Goal: Task Accomplishment & Management: Complete application form

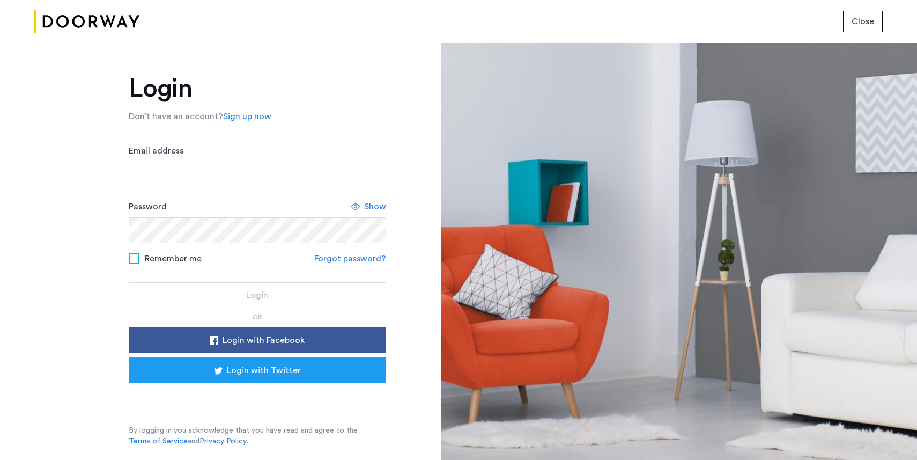
click at [337, 180] on input "Email address" at bounding box center [258, 174] width 258 height 26
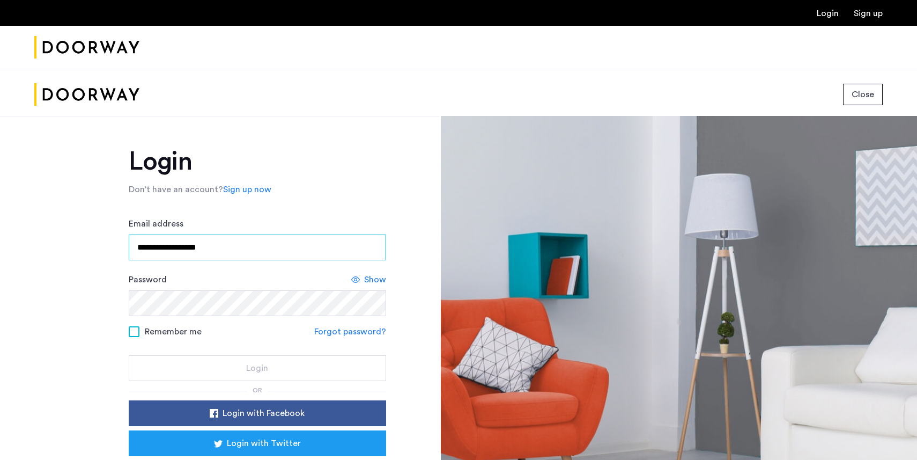
type input "**********"
click at [129, 355] on button "Login" at bounding box center [258, 368] width 258 height 26
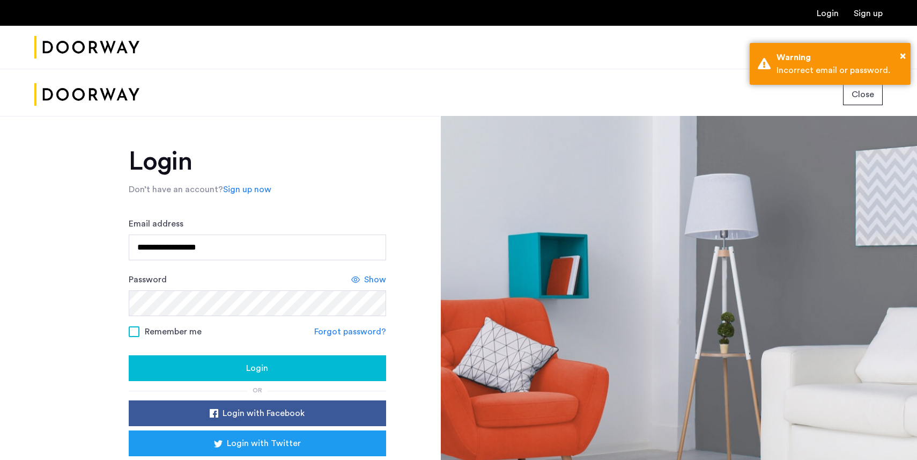
click at [372, 286] on div "Password Show" at bounding box center [258, 294] width 258 height 43
click at [376, 281] on span "Show" at bounding box center [375, 279] width 22 height 13
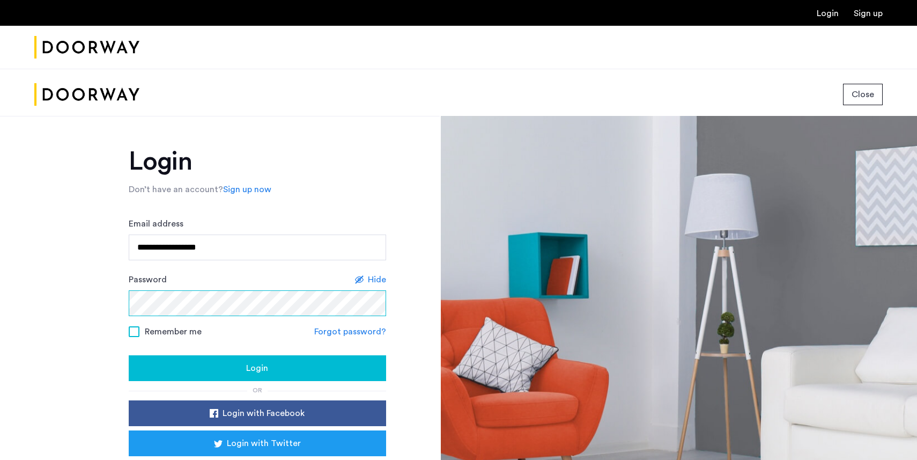
click at [129, 355] on button "Login" at bounding box center [258, 368] width 258 height 26
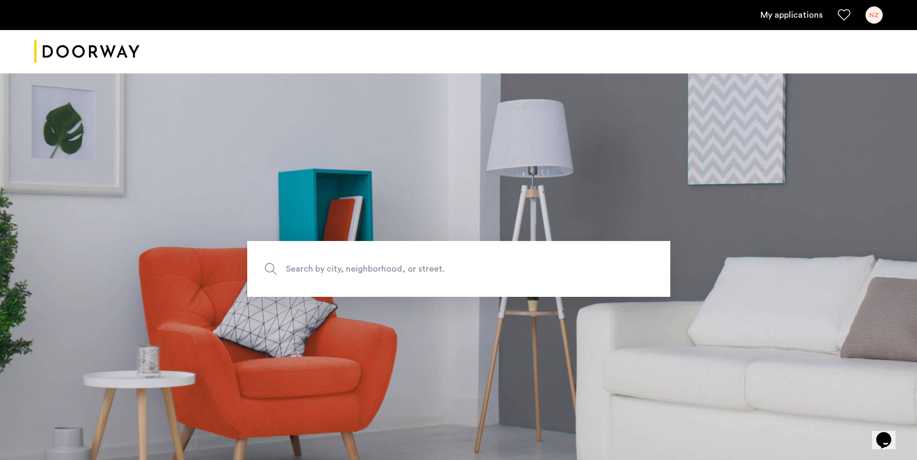
click at [791, 17] on link "My applications" at bounding box center [792, 15] width 62 height 13
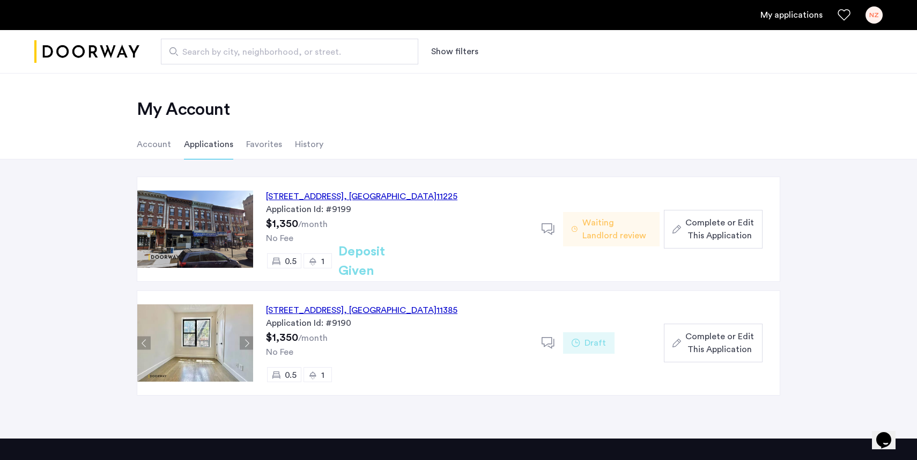
click at [447, 193] on div "1071 Nostrand Avenue, Unit 2FL, Brooklyn , NY 11225" at bounding box center [362, 196] width 192 height 13
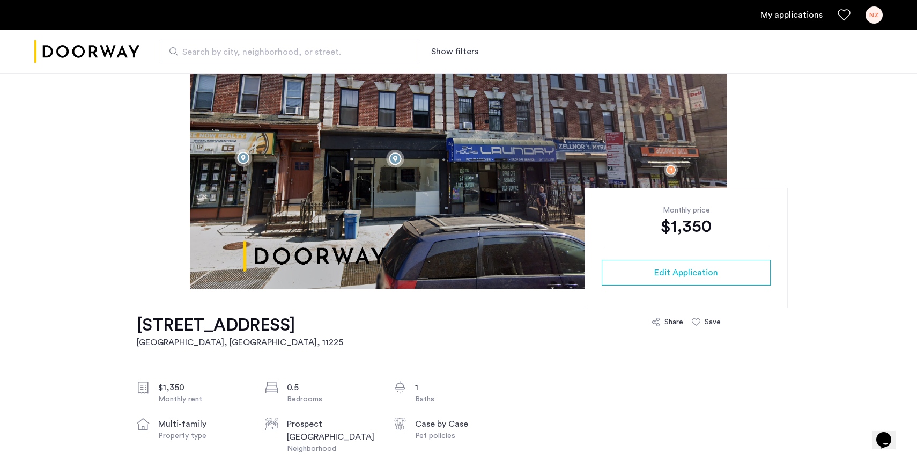
scroll to position [183, 0]
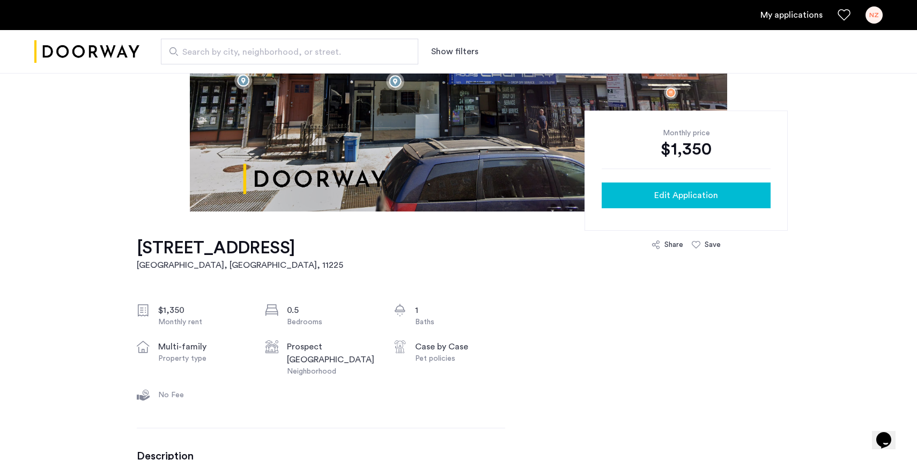
click at [620, 187] on button "Edit Application" at bounding box center [686, 195] width 169 height 26
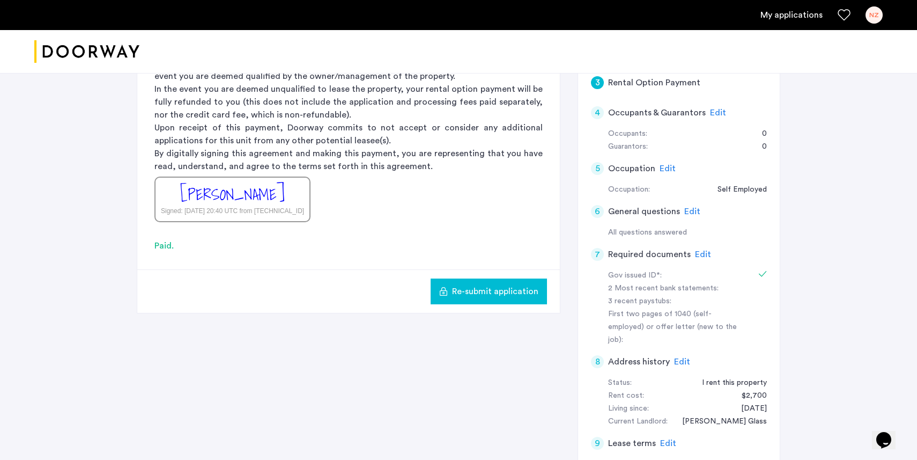
scroll to position [206, 0]
click at [698, 248] on span "Edit" at bounding box center [703, 252] width 16 height 9
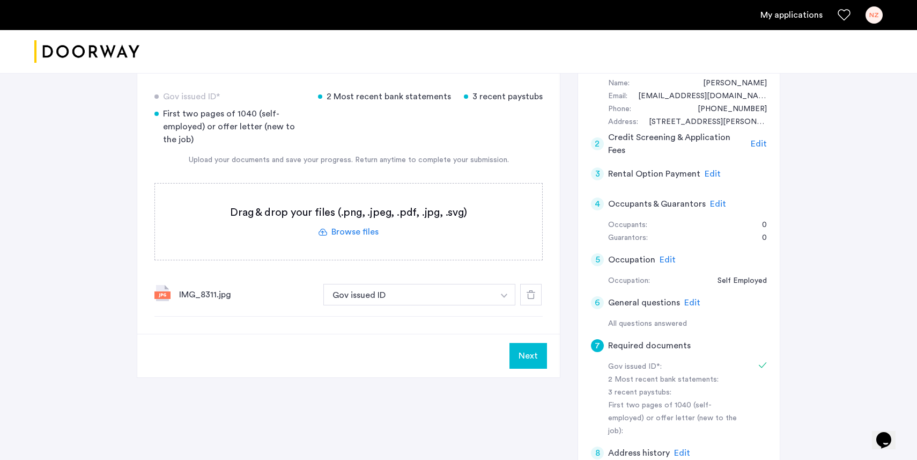
scroll to position [110, 0]
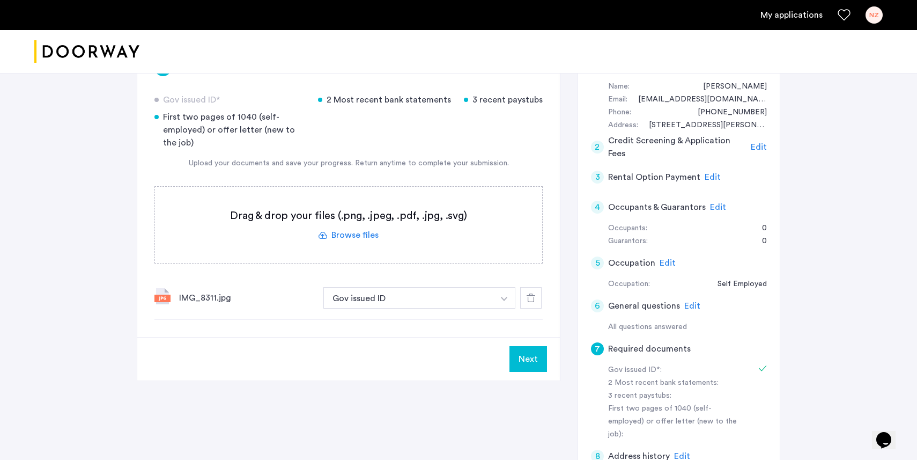
click at [524, 360] on button "Next" at bounding box center [529, 359] width 38 height 26
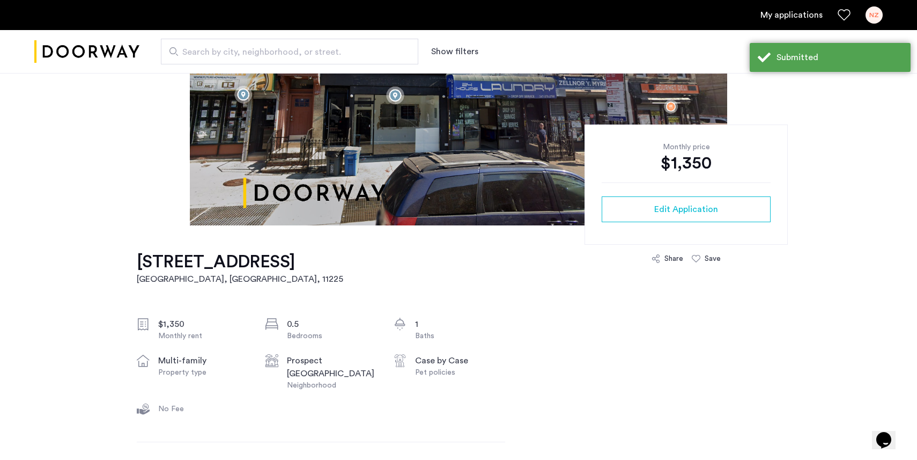
scroll to position [213, 0]
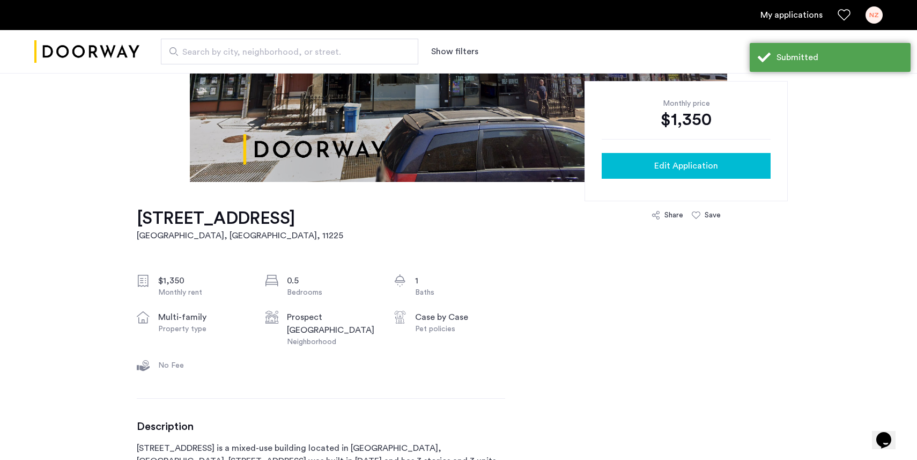
click at [689, 162] on span "Edit Application" at bounding box center [687, 165] width 64 height 13
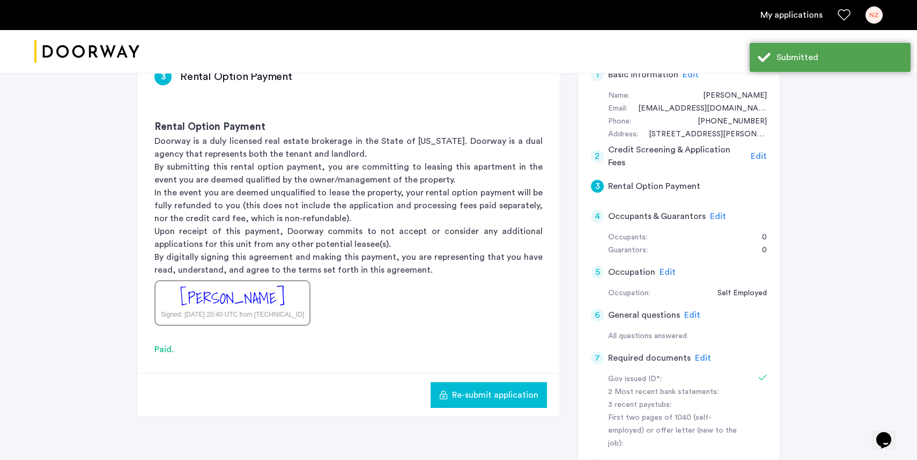
scroll to position [150, 0]
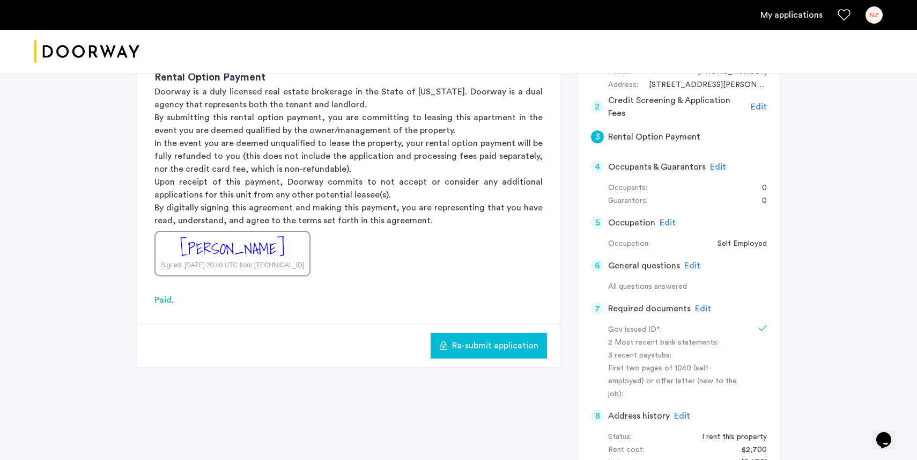
click at [698, 311] on span "Edit" at bounding box center [703, 308] width 16 height 9
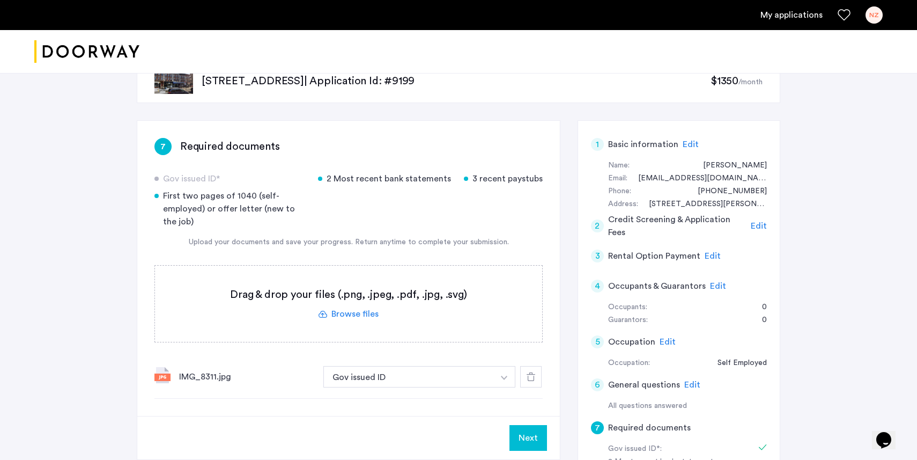
scroll to position [29, 0]
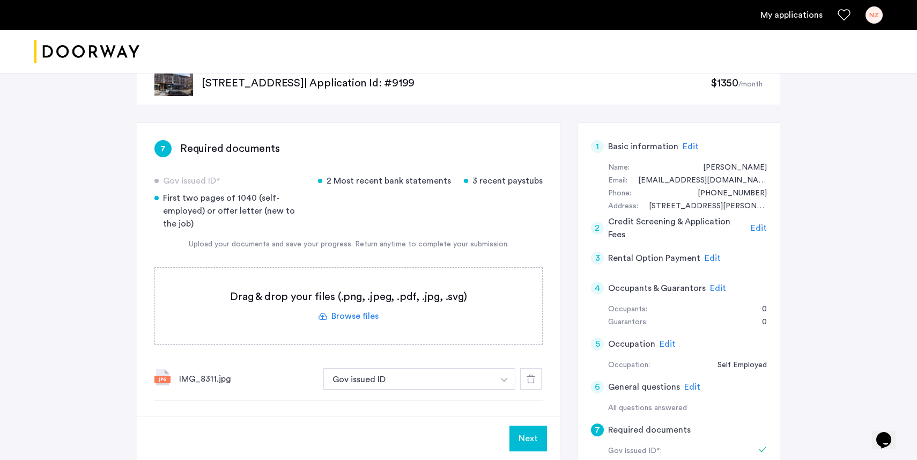
click at [246, 197] on div "First two pages of 1040 (self-employed) or offer letter (new to the job)" at bounding box center [230, 211] width 151 height 39
click at [321, 313] on label at bounding box center [348, 306] width 387 height 76
click at [0, 0] on input "file" at bounding box center [0, 0] width 0 height 0
click at [358, 312] on label at bounding box center [348, 306] width 387 height 76
click at [0, 0] on input "file" at bounding box center [0, 0] width 0 height 0
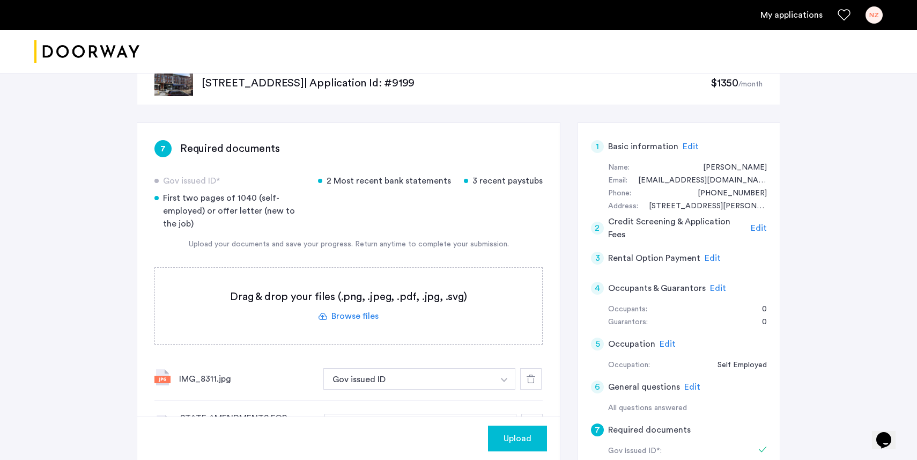
click at [381, 335] on label at bounding box center [348, 306] width 387 height 76
click at [0, 0] on input "file" at bounding box center [0, 0] width 0 height 0
click at [359, 314] on label at bounding box center [348, 306] width 387 height 76
click at [0, 0] on input "file" at bounding box center [0, 0] width 0 height 0
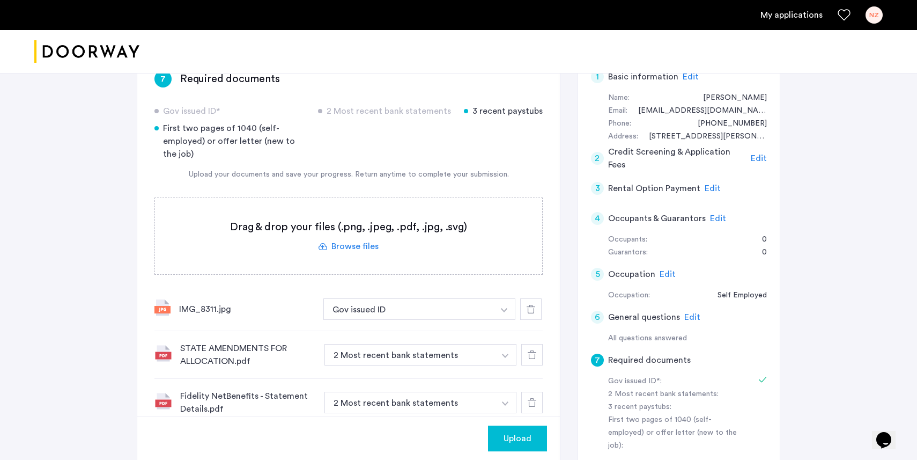
scroll to position [106, 0]
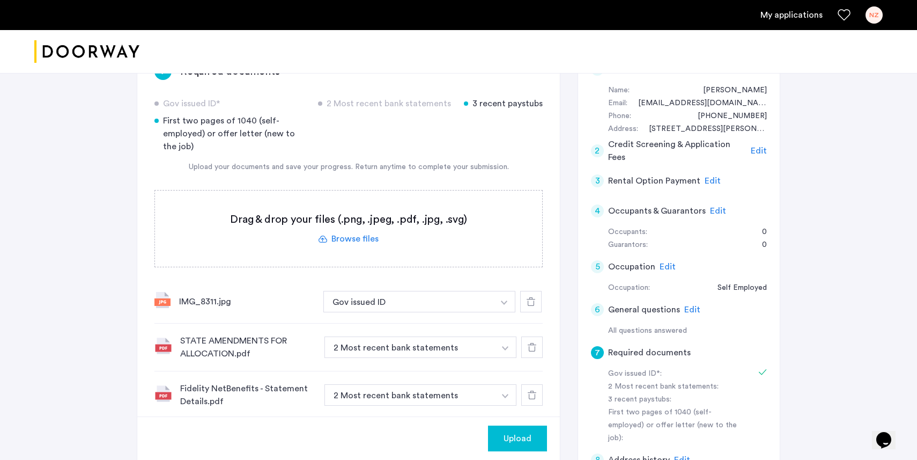
click at [524, 436] on span "Upload" at bounding box center [518, 438] width 28 height 13
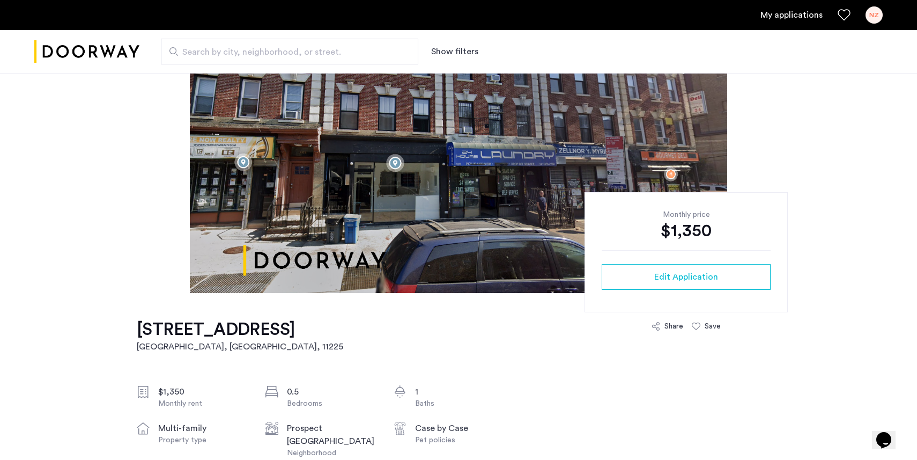
scroll to position [71, 0]
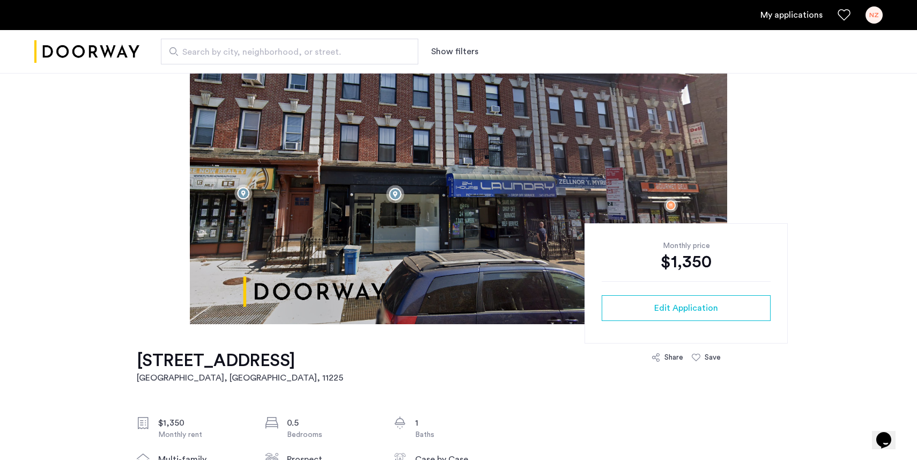
click at [763, 12] on link "My applications" at bounding box center [792, 15] width 62 height 13
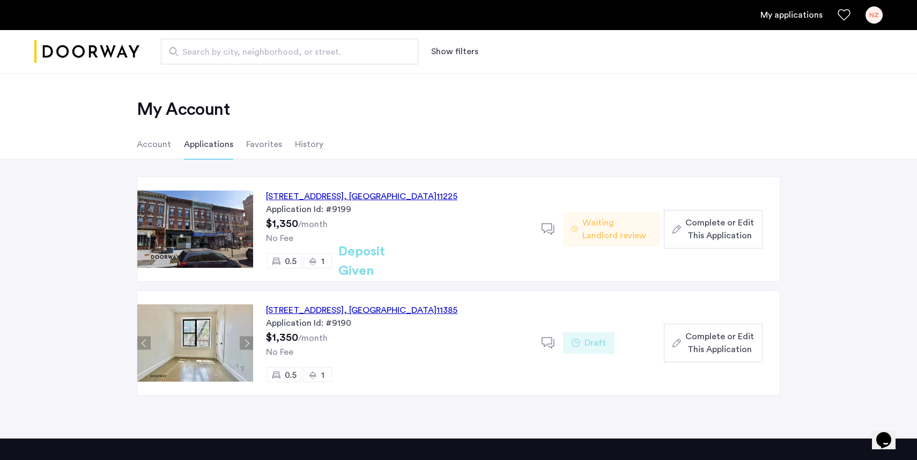
click at [328, 310] on div "961 Seneca Avenue, Unit 4FB, Queens , NY 11385" at bounding box center [362, 310] width 192 height 13
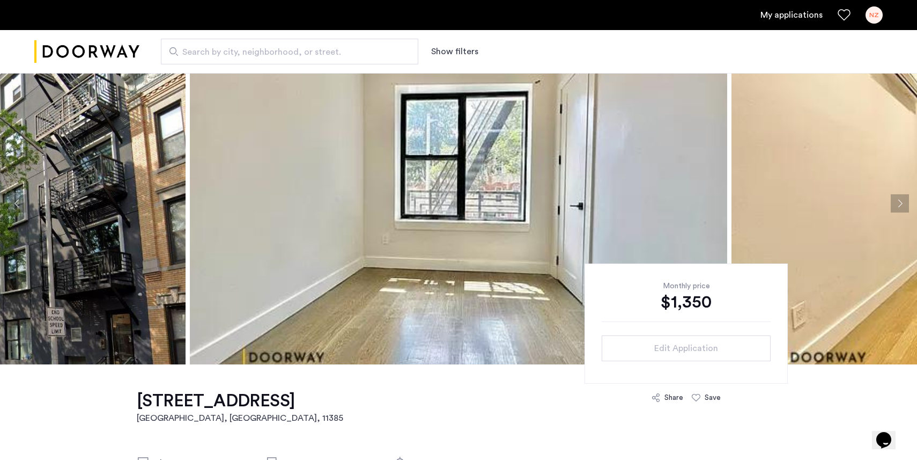
scroll to position [21, 0]
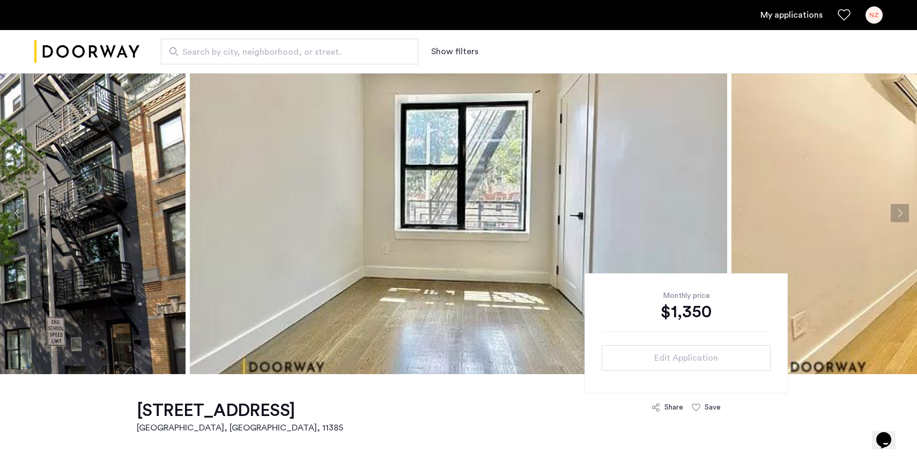
click at [898, 209] on button "Next apartment" at bounding box center [900, 213] width 18 height 18
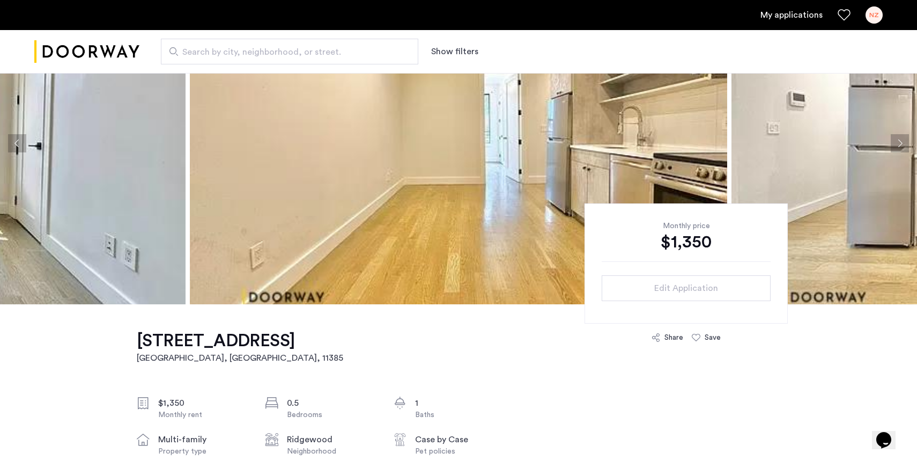
scroll to position [0, 0]
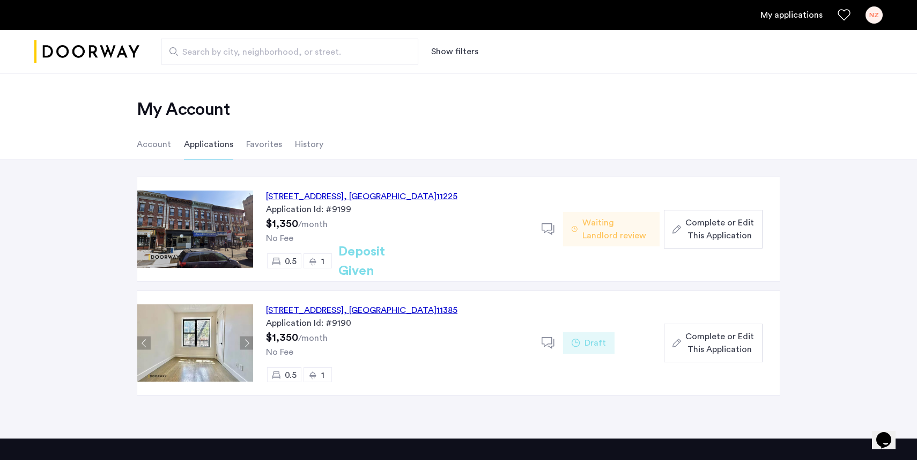
click at [581, 337] on div "Draft" at bounding box center [589, 342] width 52 height 21
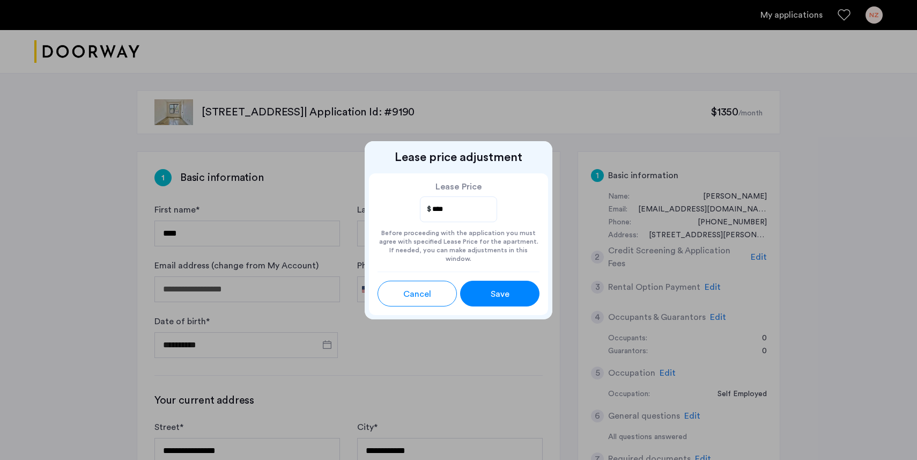
type input "****"
click at [496, 282] on button "Save" at bounding box center [499, 294] width 79 height 26
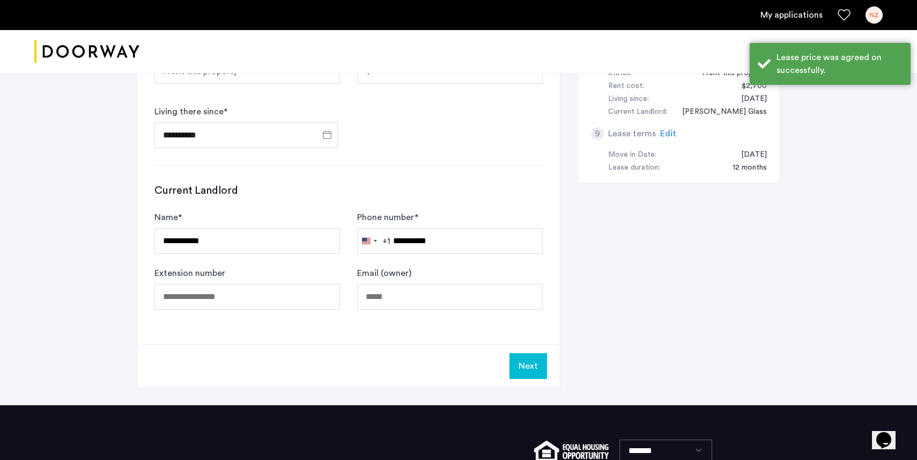
scroll to position [615, 0]
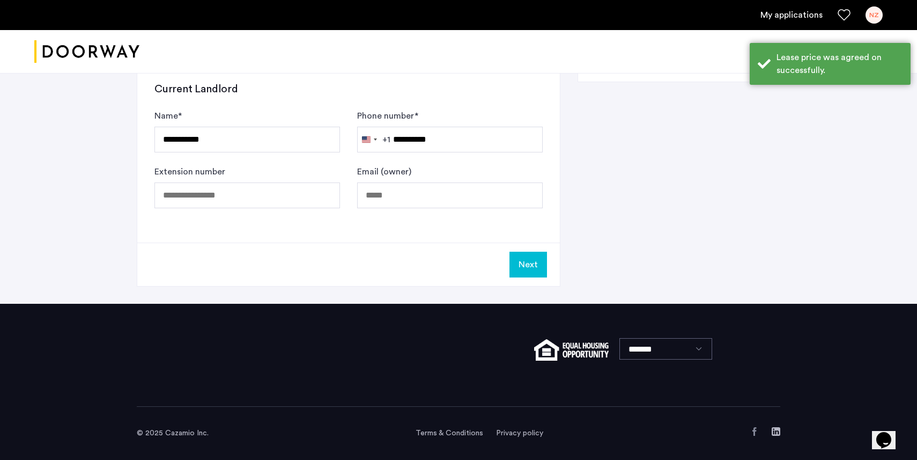
click at [545, 257] on button "Next" at bounding box center [529, 265] width 38 height 26
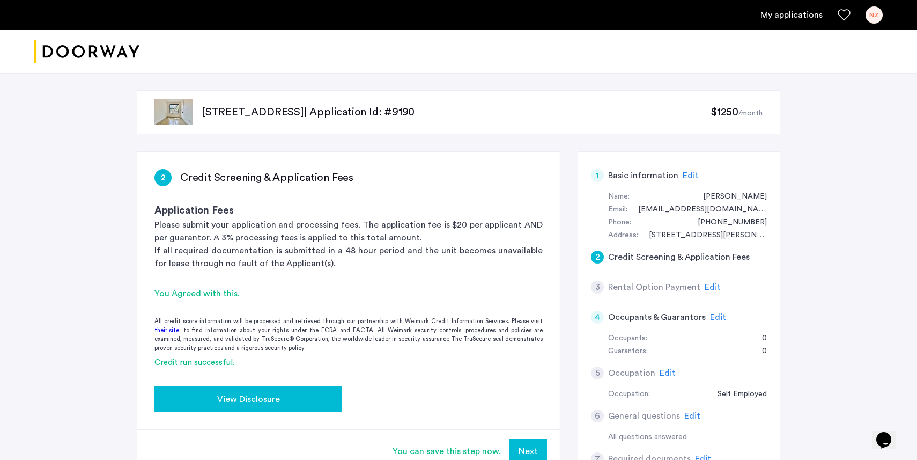
click at [305, 404] on div "View Disclosure" at bounding box center [248, 399] width 171 height 13
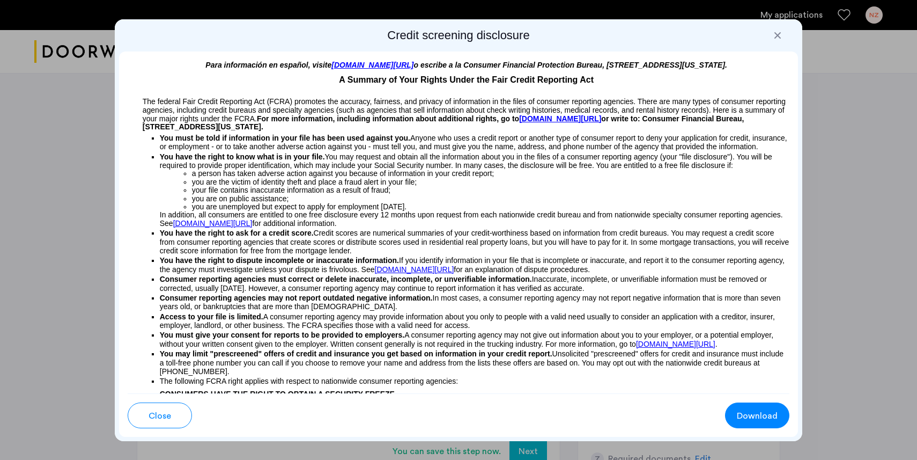
click at [736, 418] on button "Download" at bounding box center [757, 415] width 64 height 26
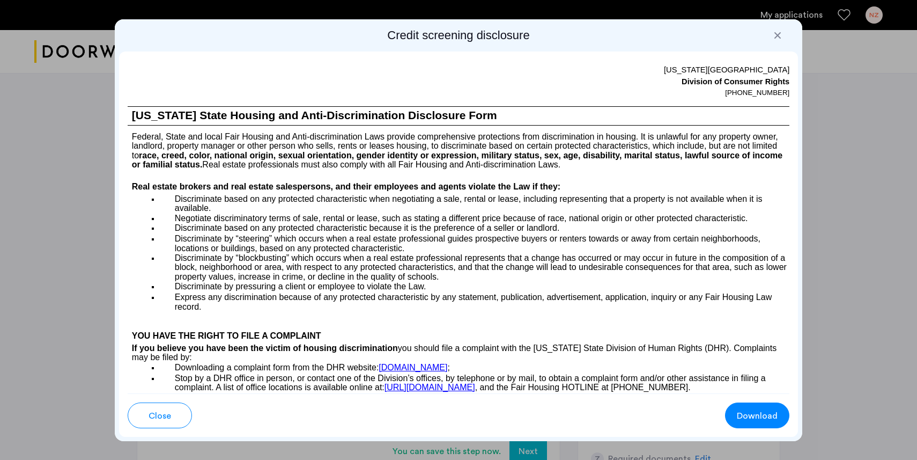
scroll to position [1361, 0]
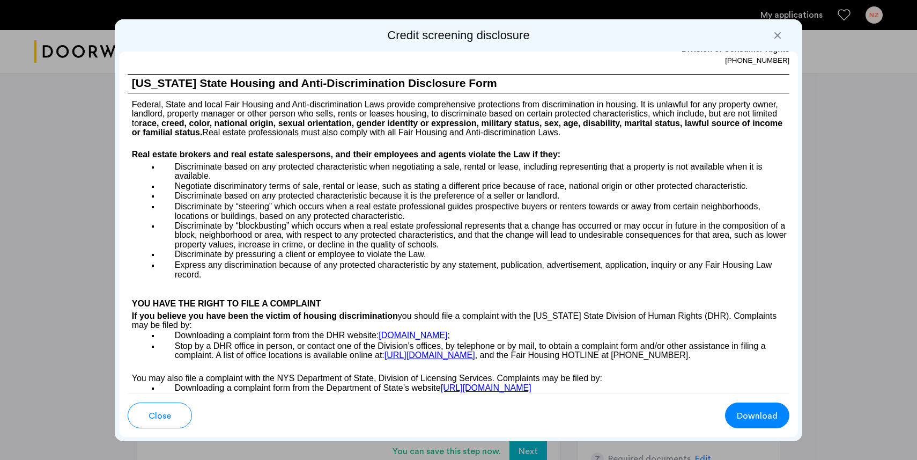
click at [822, 276] on div at bounding box center [458, 230] width 917 height 460
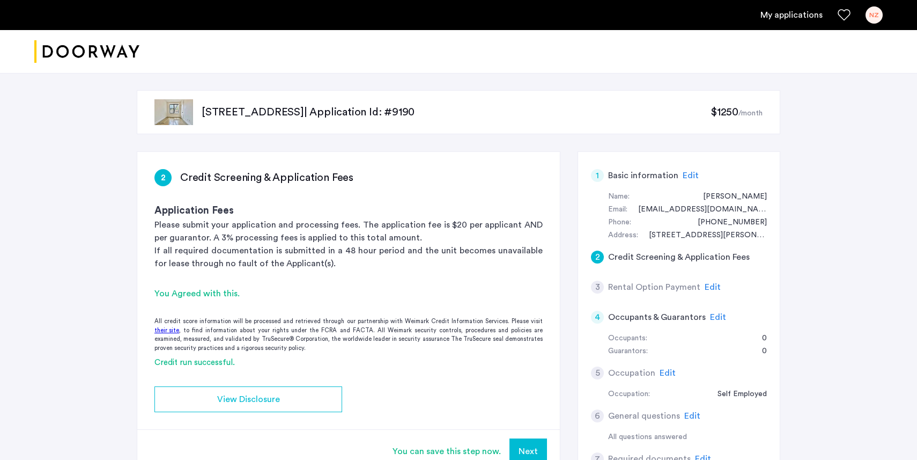
click at [520, 447] on button "Next" at bounding box center [529, 451] width 38 height 26
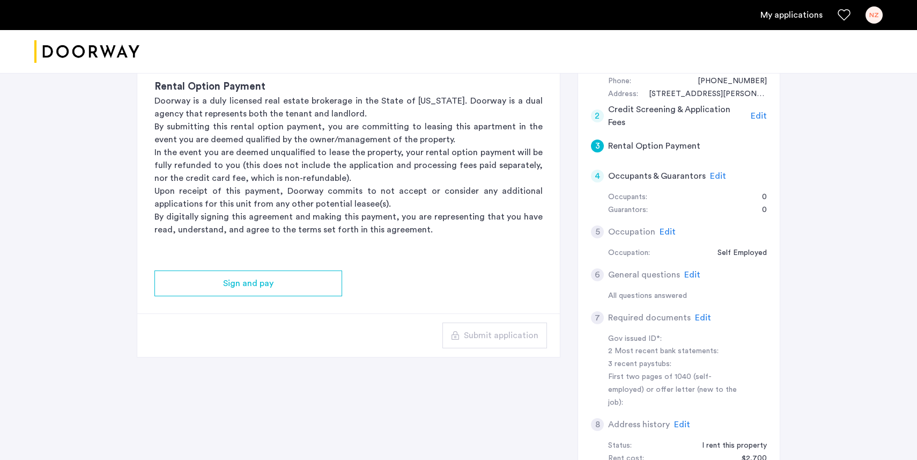
scroll to position [143, 0]
click at [699, 312] on span "Edit" at bounding box center [703, 316] width 16 height 9
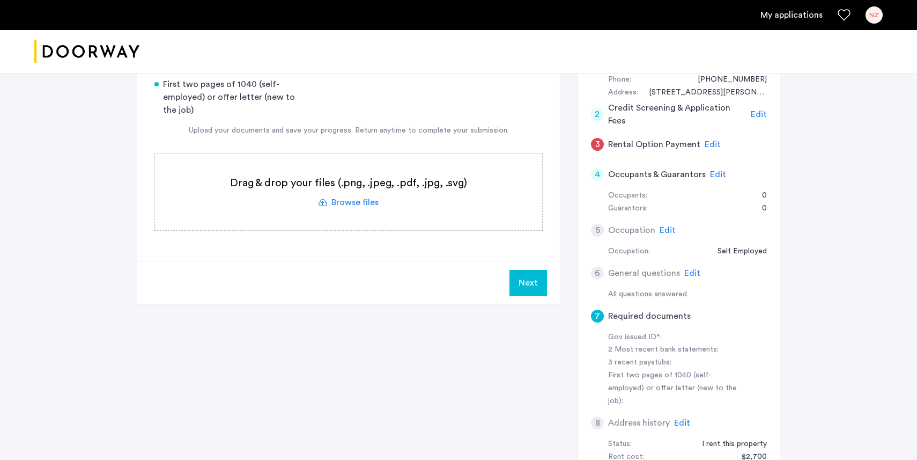
click at [347, 199] on label at bounding box center [348, 192] width 387 height 76
click at [0, 0] on input "file" at bounding box center [0, 0] width 0 height 0
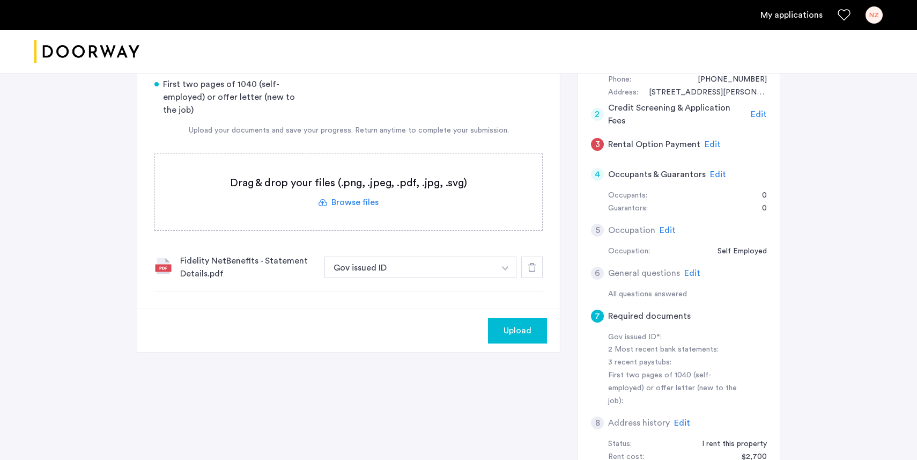
click at [387, 182] on label at bounding box center [348, 192] width 387 height 76
click at [0, 0] on input "file" at bounding box center [0, 0] width 0 height 0
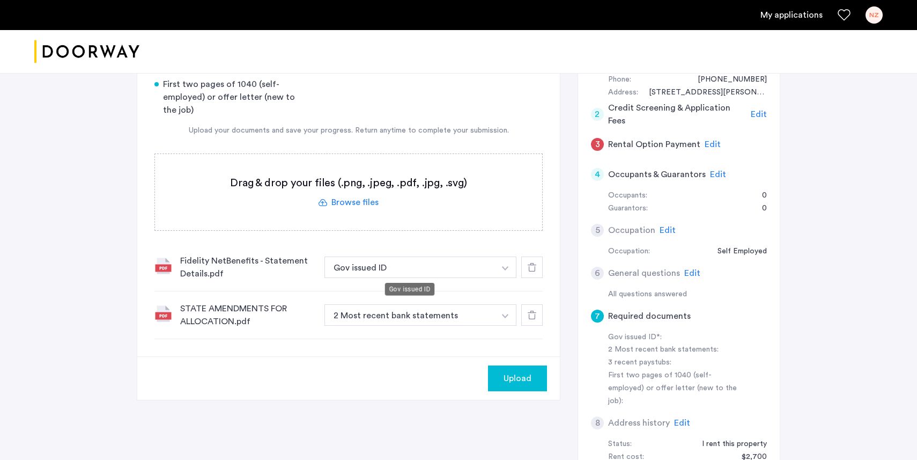
click at [388, 224] on label at bounding box center [348, 192] width 387 height 76
click at [0, 0] on input "file" at bounding box center [0, 0] width 0 height 0
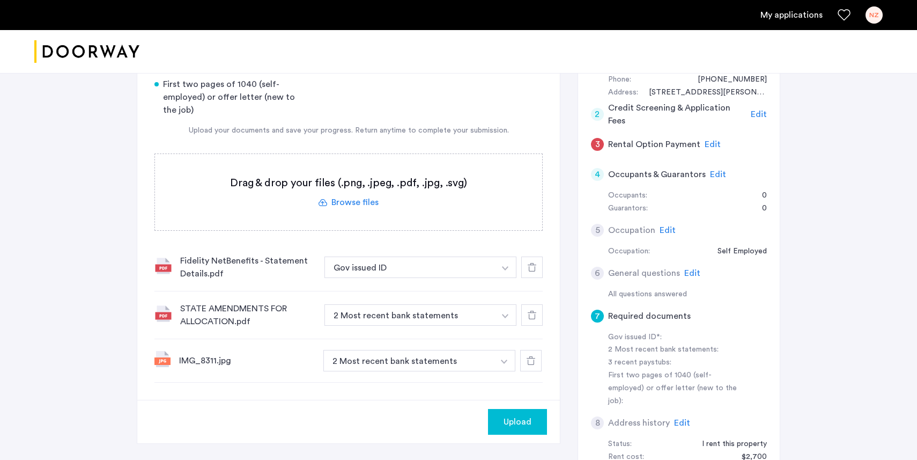
click at [517, 424] on span "Upload" at bounding box center [518, 421] width 28 height 13
click at [544, 420] on button "Next" at bounding box center [529, 422] width 38 height 26
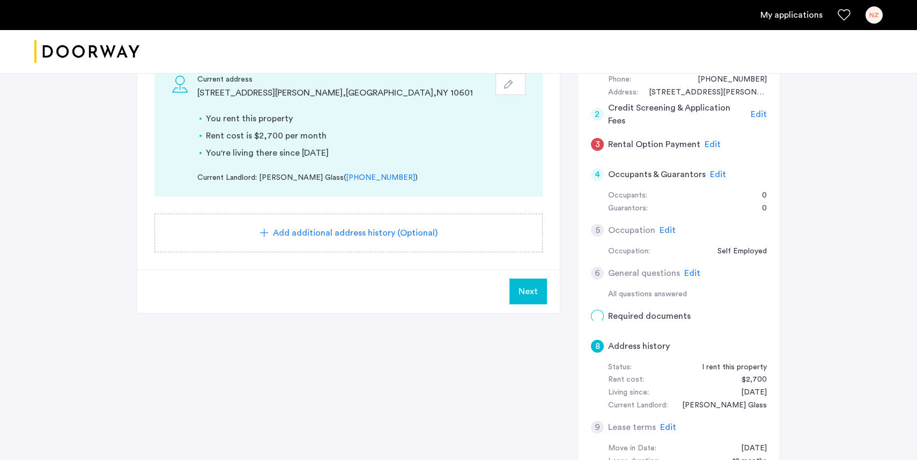
scroll to position [0, 0]
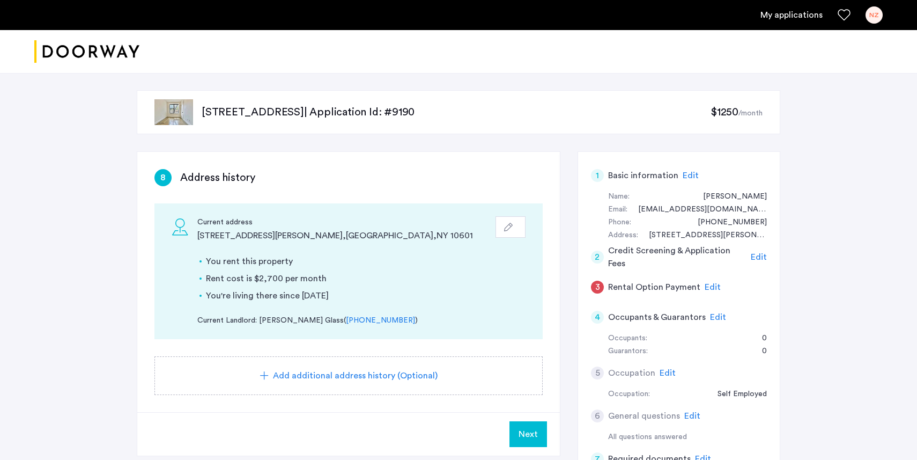
click at [531, 428] on span "Next" at bounding box center [528, 434] width 19 height 13
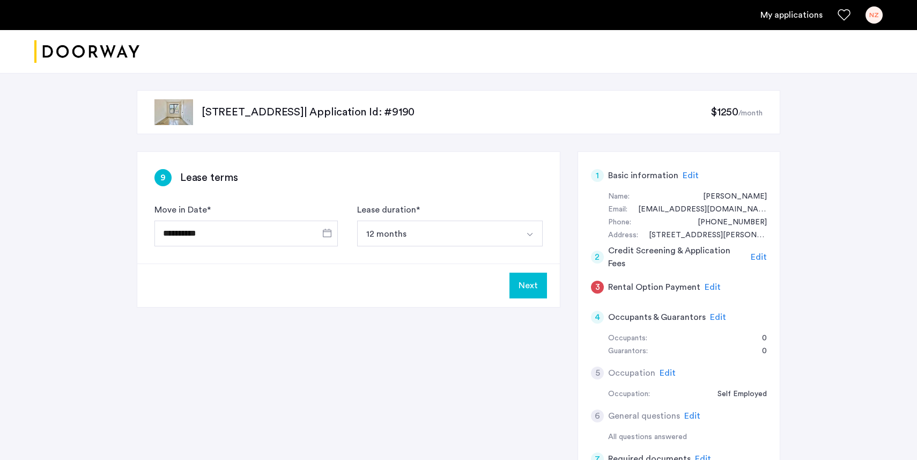
click at [512, 289] on button "Next" at bounding box center [529, 286] width 38 height 26
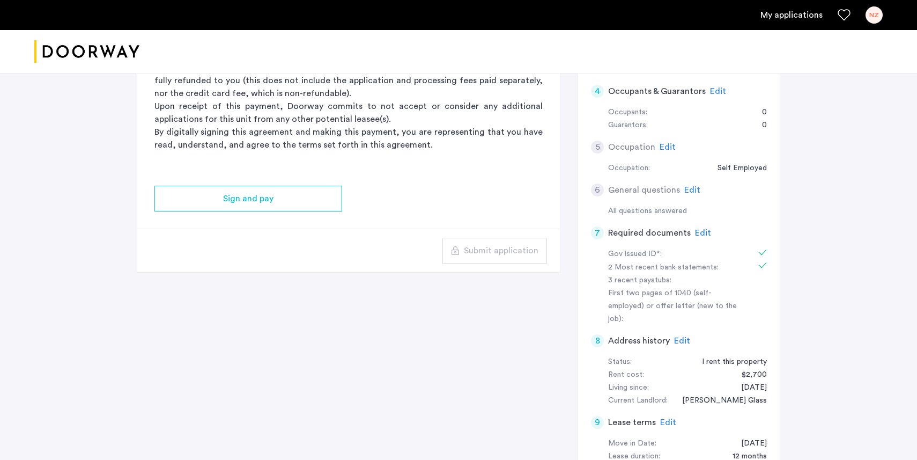
scroll to position [209, 0]
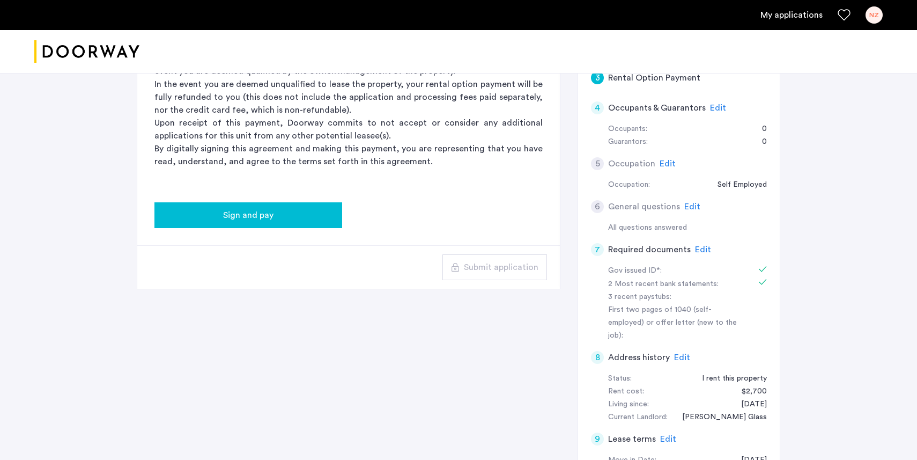
click at [320, 224] on button "Sign and pay" at bounding box center [249, 215] width 188 height 26
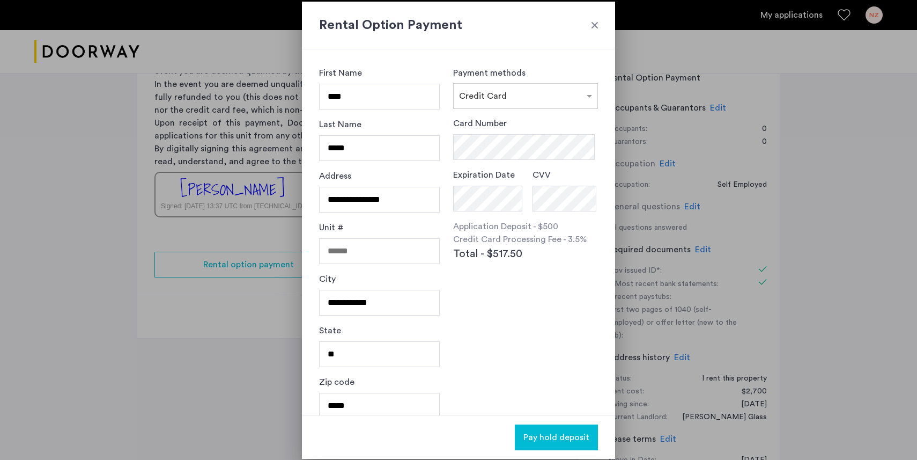
scroll to position [0, 0]
